Goal: Task Accomplishment & Management: Use online tool/utility

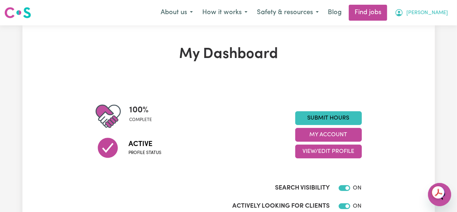
click at [438, 11] on span "[PERSON_NAME]" at bounding box center [427, 13] width 42 height 8
click at [439, 16] on span "[PERSON_NAME]" at bounding box center [427, 13] width 42 height 8
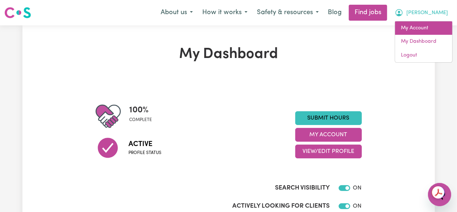
click at [411, 30] on link "My Account" at bounding box center [423, 28] width 57 height 14
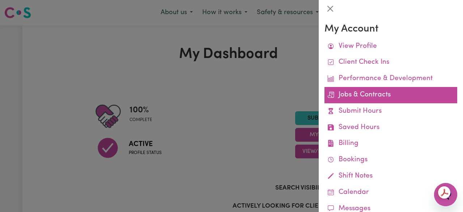
click at [374, 97] on link "Jobs & Contracts" at bounding box center [390, 95] width 133 height 16
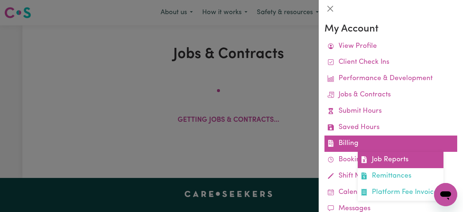
click at [378, 165] on link "Job Reports" at bounding box center [401, 160] width 86 height 16
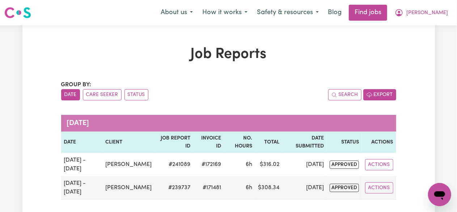
click at [385, 92] on button "Export" at bounding box center [379, 94] width 33 height 11
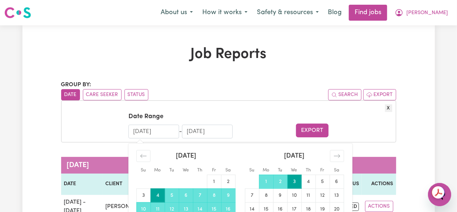
click at [140, 128] on input "[DATE]" at bounding box center [153, 131] width 51 height 14
click at [149, 132] on input "[DATE]" at bounding box center [153, 131] width 51 height 14
click at [163, 134] on input "[DATE]" at bounding box center [153, 131] width 51 height 14
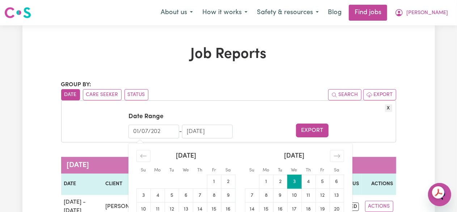
type input "[DATE]"
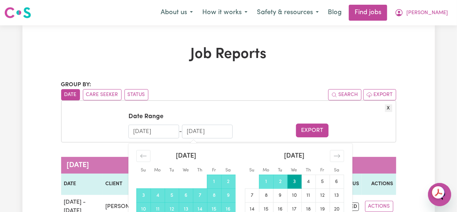
click at [192, 133] on input "[DATE]" at bounding box center [207, 131] width 51 height 14
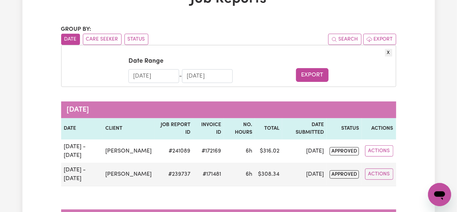
scroll to position [56, 0]
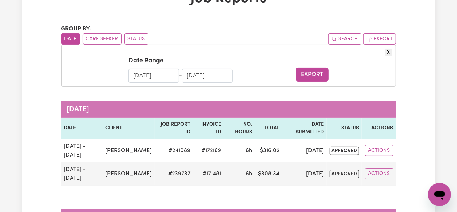
click at [202, 76] on input "[DATE]" at bounding box center [207, 76] width 51 height 14
type input "[DATE]"
click at [307, 74] on button "Export" at bounding box center [312, 75] width 33 height 14
